Goal: Information Seeking & Learning: Find specific fact

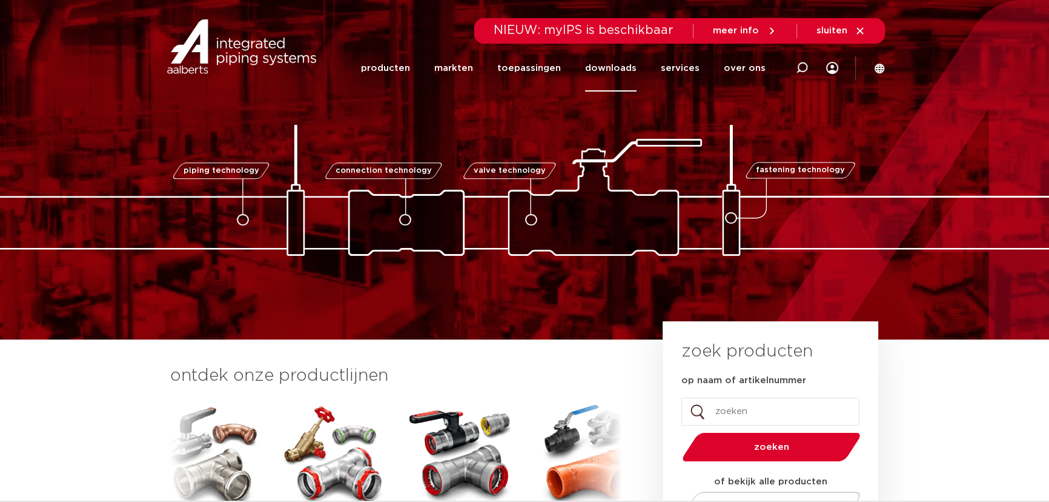
click at [626, 67] on link "downloads" at bounding box center [610, 68] width 51 height 47
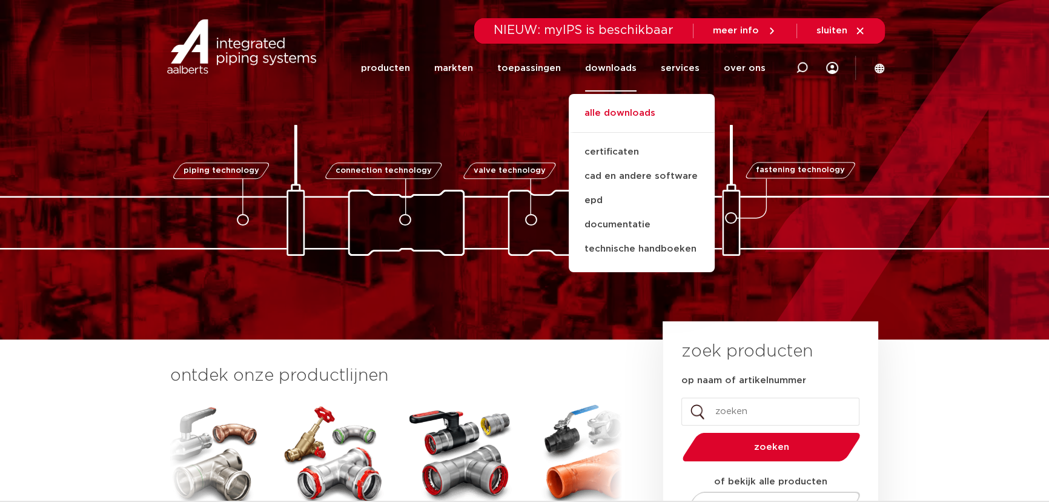
click at [617, 116] on link "alle downloads" at bounding box center [642, 119] width 146 height 27
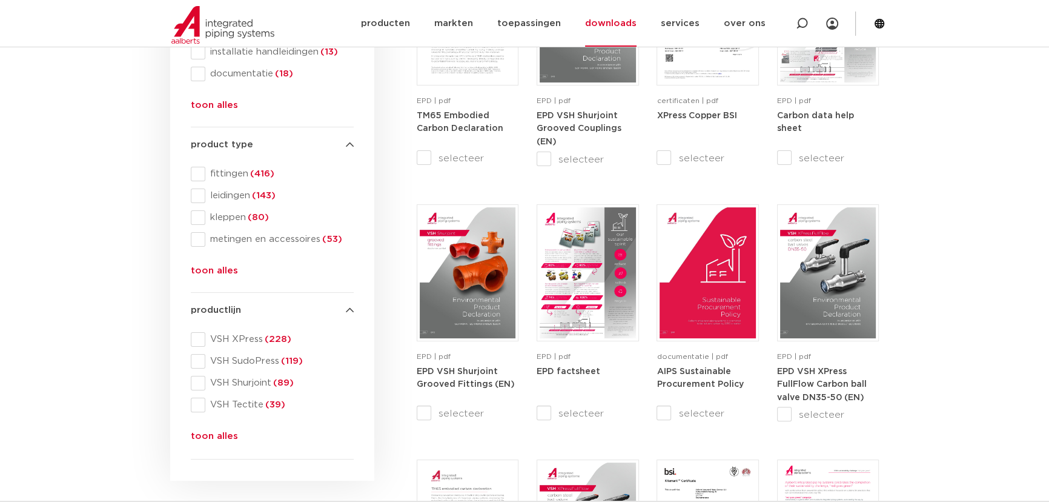
scroll to position [165, 0]
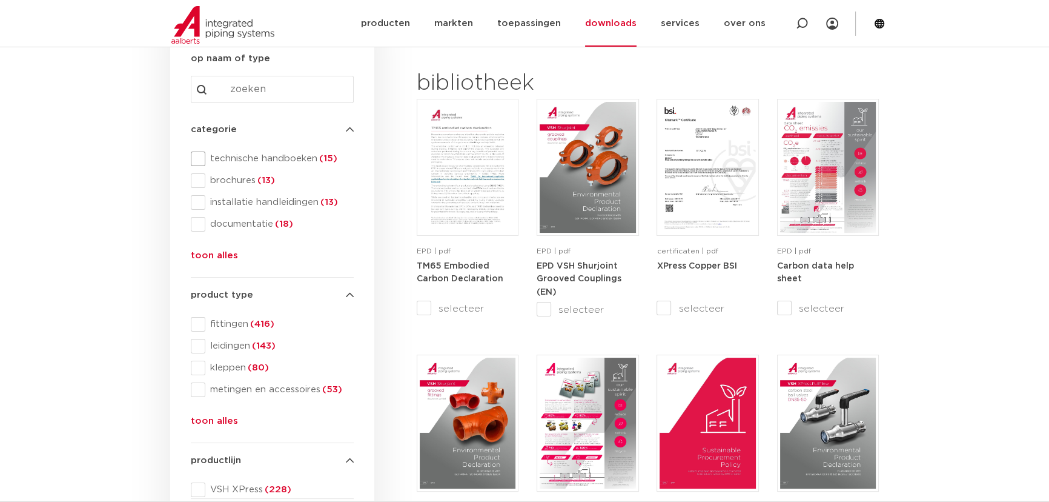
click at [201, 158] on span at bounding box center [198, 158] width 15 height 15
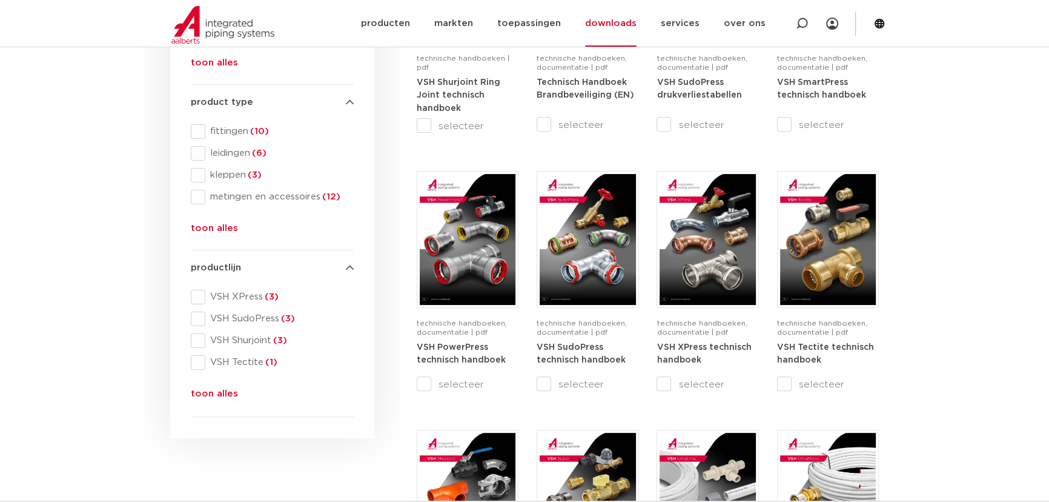
scroll to position [385, 0]
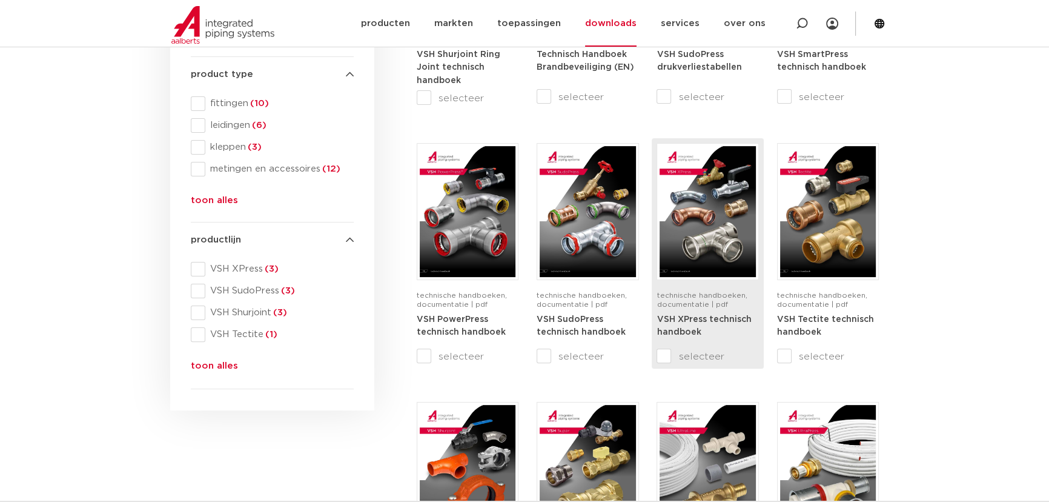
click at [669, 333] on strong "VSH XPress technisch handboek" at bounding box center [704, 326] width 95 height 22
click at [711, 319] on strong "VSH XPress technisch handboek" at bounding box center [704, 326] width 95 height 22
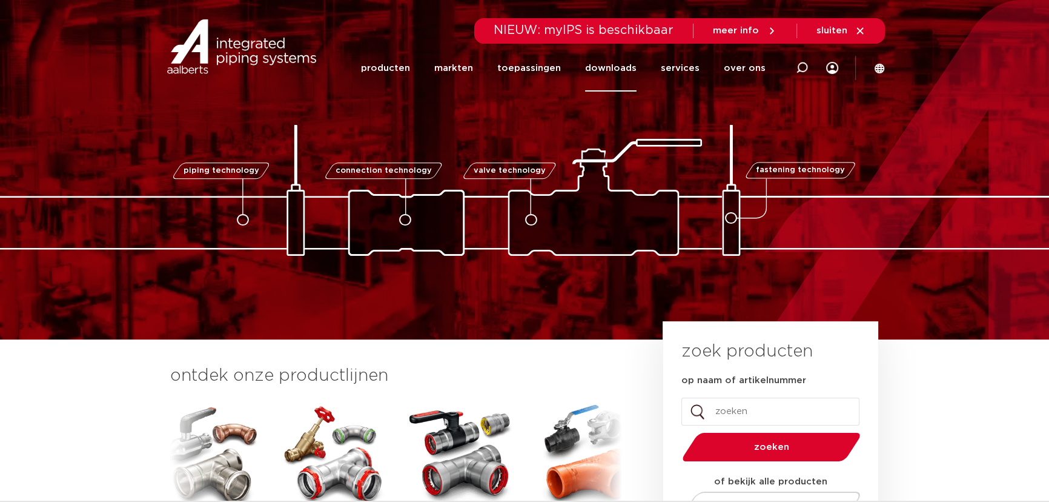
click at [623, 64] on link "downloads" at bounding box center [610, 68] width 51 height 47
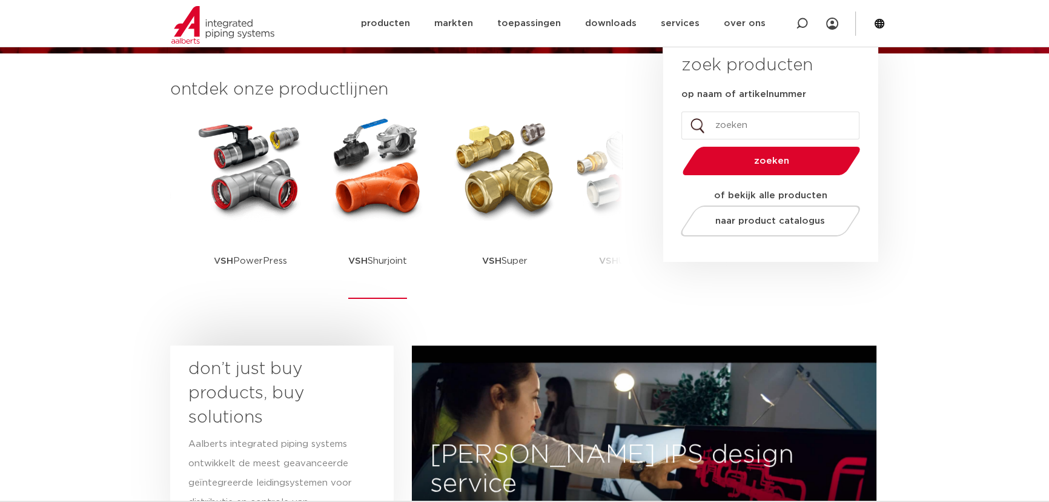
scroll to position [220, 0]
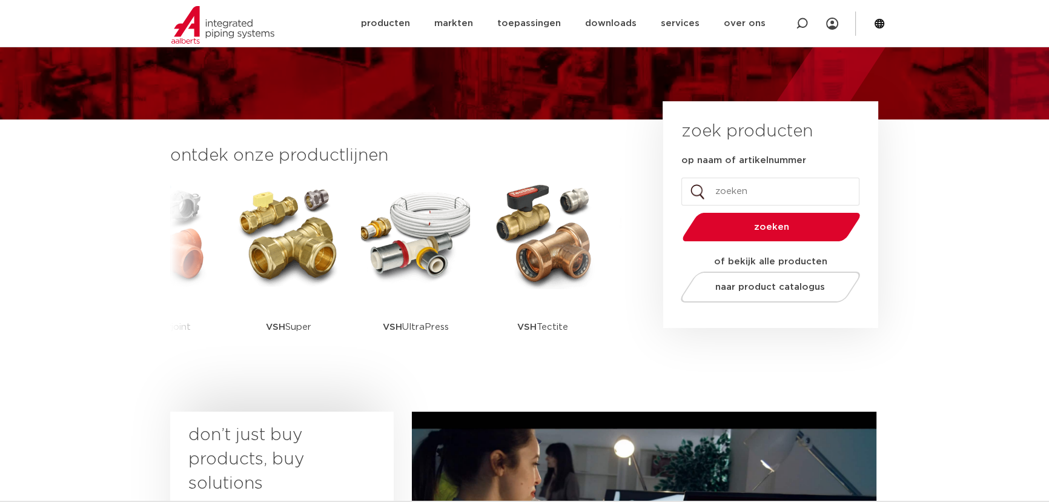
click at [733, 191] on input "op naam of artikelnummer" at bounding box center [771, 192] width 178 height 28
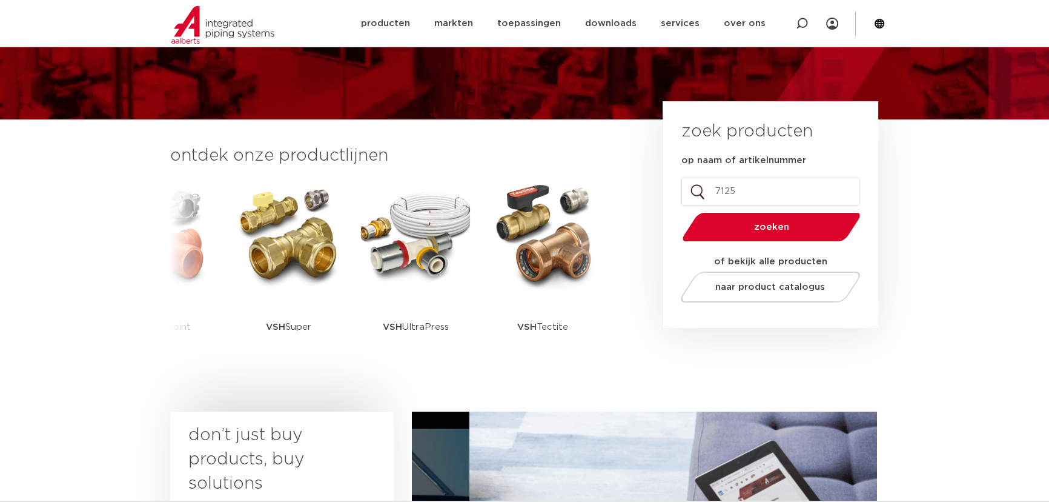
type input "7125"
click at [678, 211] on button "zoeken" at bounding box center [772, 226] width 188 height 31
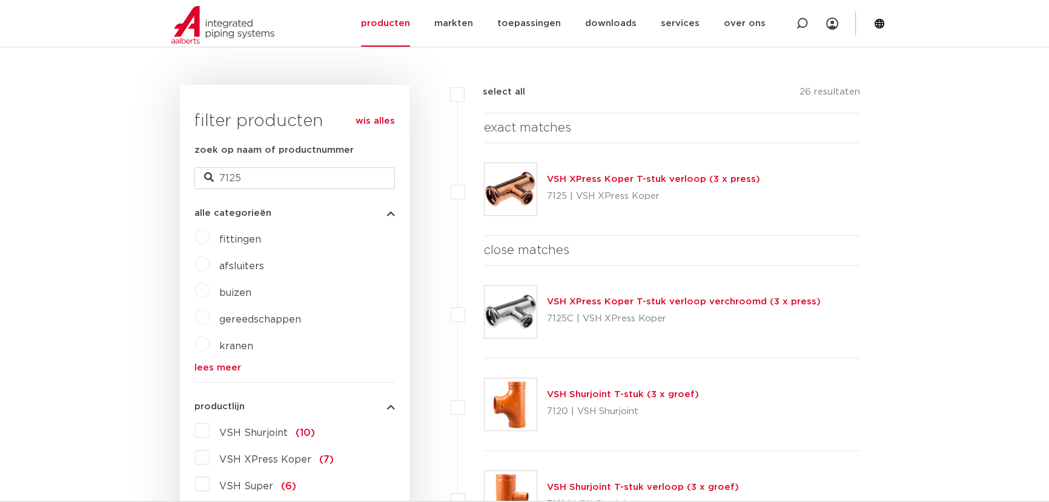
click at [603, 187] on p "7125 | VSH XPress Koper" at bounding box center [653, 196] width 213 height 19
click at [602, 179] on link "VSH XPress Koper T-stuk verloop (3 x press)" at bounding box center [653, 178] width 213 height 9
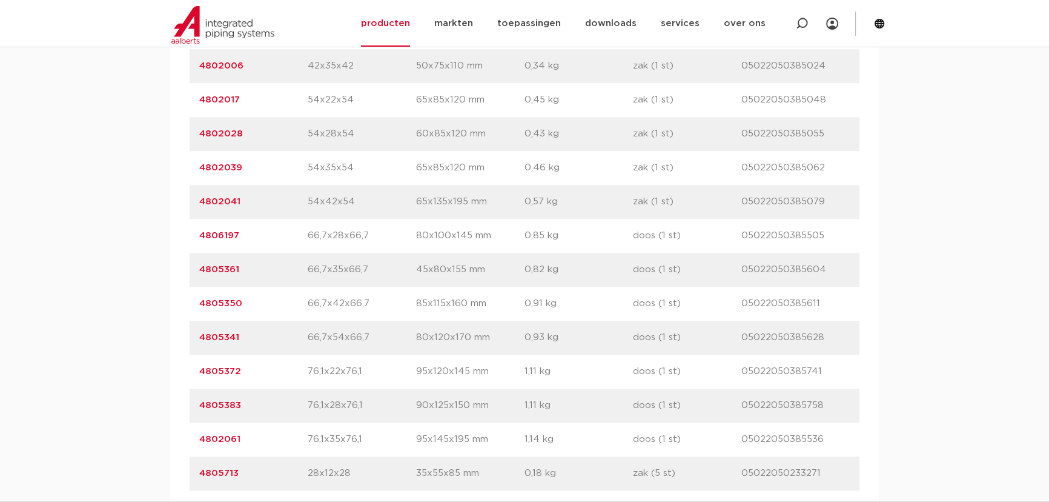
scroll to position [1818, 0]
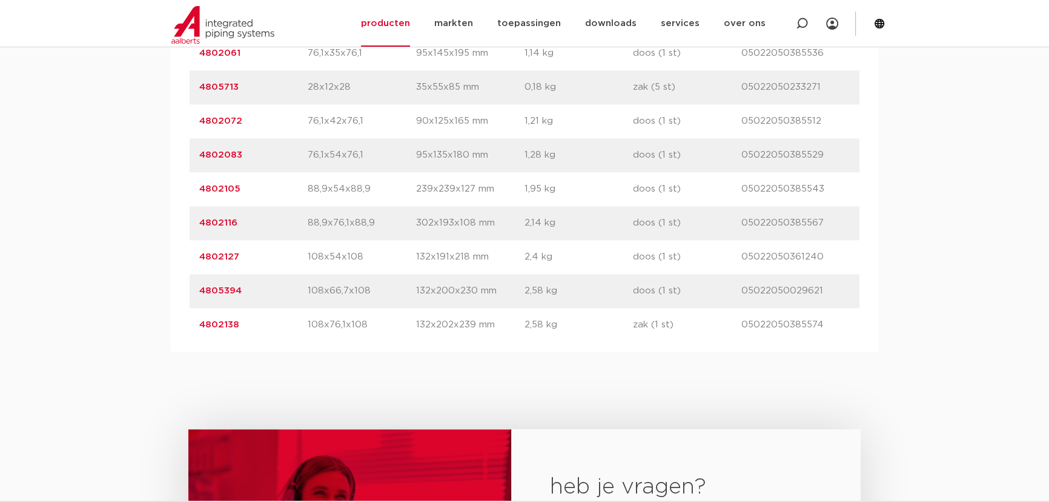
click at [317, 334] on div "artikelnummer 4802138 afmeting 108x76,1x108 [GEOGRAPHIC_DATA] 132x202x239 mm ge…" at bounding box center [525, 325] width 670 height 34
click at [210, 325] on link "4802138" at bounding box center [219, 324] width 40 height 9
